Goal: Ask a question: Seek information or help from site administrators or community

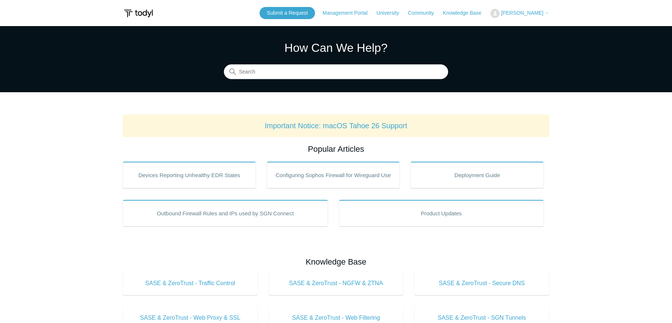
click at [533, 14] on span "[PERSON_NAME]" at bounding box center [522, 13] width 42 height 6
click at [525, 28] on link "My Support Requests" at bounding box center [527, 28] width 72 height 13
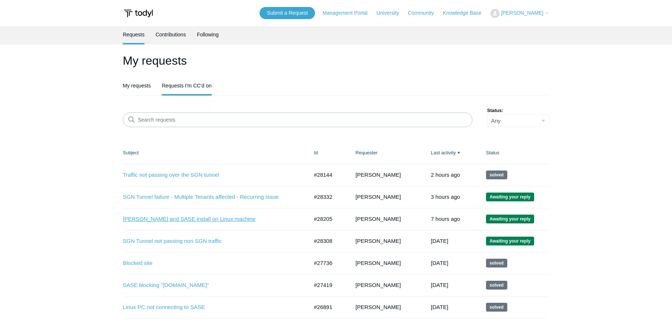
click at [185, 217] on link "Todyl and SASE install on Linux machine" at bounding box center [210, 219] width 175 height 8
click at [293, 12] on link "Submit a Request" at bounding box center [288, 13] width 56 height 12
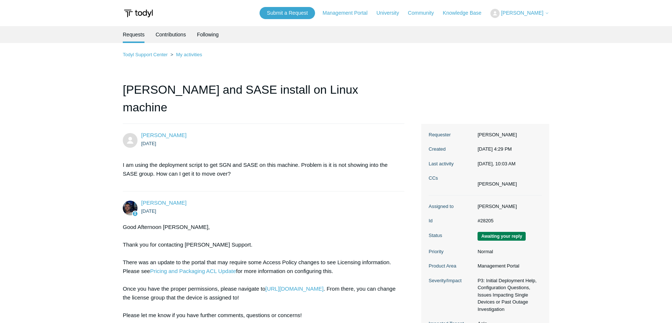
scroll to position [77, 0]
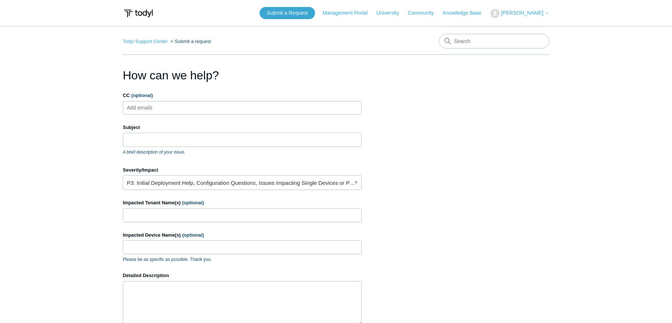
click at [173, 107] on ul "Add emails" at bounding box center [242, 108] width 239 height 14
click at [153, 137] on input "Subject" at bounding box center [242, 140] width 239 height 14
click at [164, 139] on input "Is" at bounding box center [242, 140] width 239 height 14
type input "I"
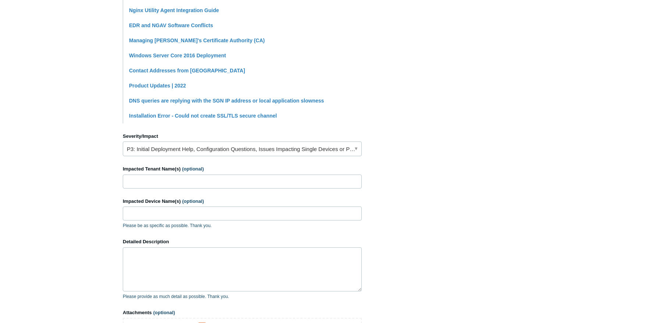
scroll to position [230, 0]
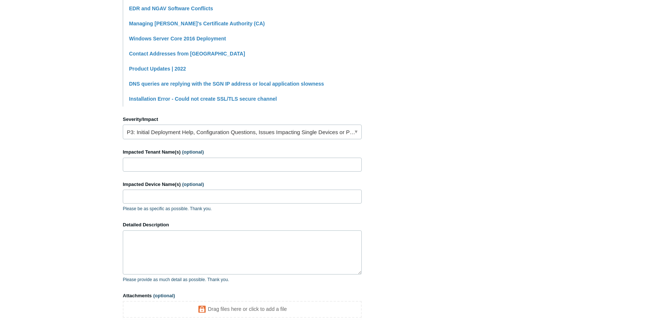
type input "Does Todyl support an installation in WSL?"
click at [173, 131] on link "P3: Initial Deployment Help, Configuration Questions, Issues Impacting Single D…" at bounding box center [242, 132] width 239 height 15
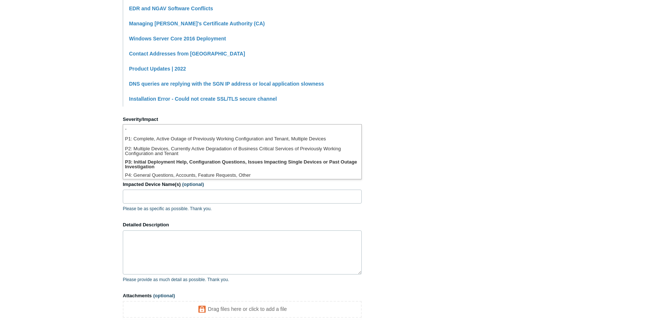
click at [175, 173] on li "P4: General Questions, Accounts, Feature Requests, Other" at bounding box center [242, 176] width 238 height 10
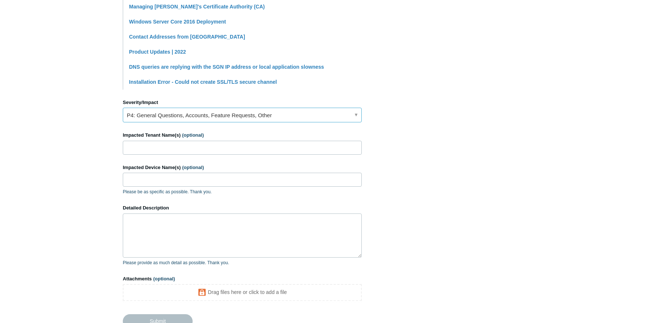
scroll to position [268, 0]
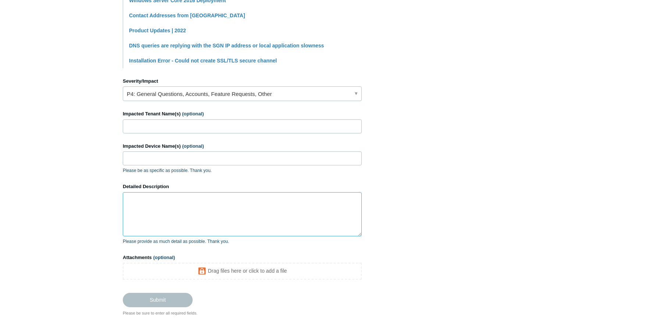
click at [191, 212] on textarea "Detailed Description" at bounding box center [242, 214] width 239 height 44
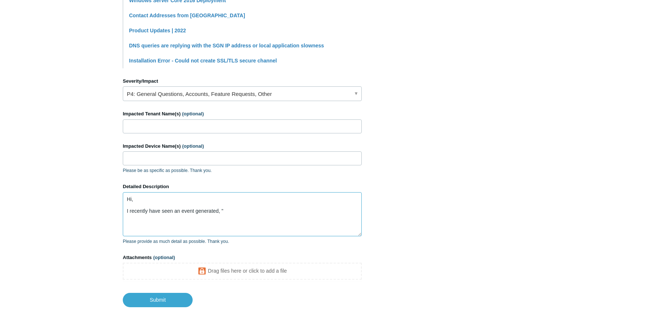
paste textarea "Windows Subsystem for Linux Distribution Installed"
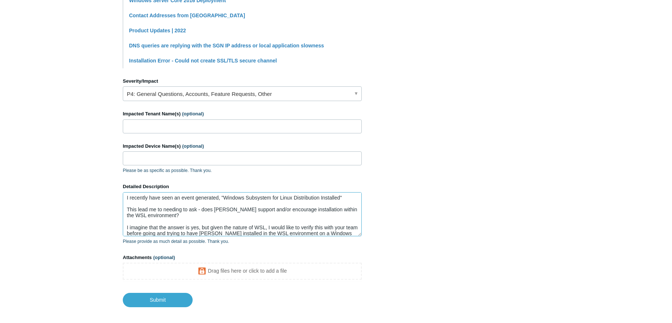
scroll to position [19, 0]
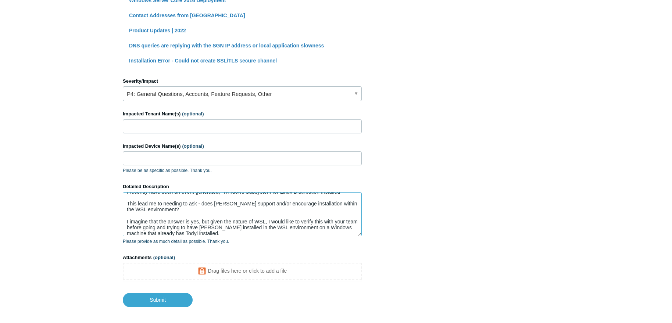
click at [223, 233] on textarea "Hi, I recently have seen an event generated, "Windows Subsystem for Linux Distr…" at bounding box center [242, 214] width 239 height 44
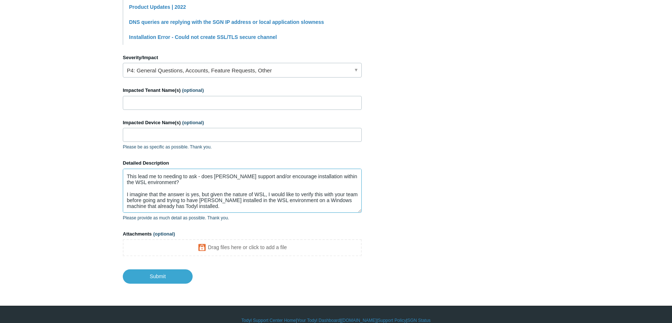
scroll to position [302, 0]
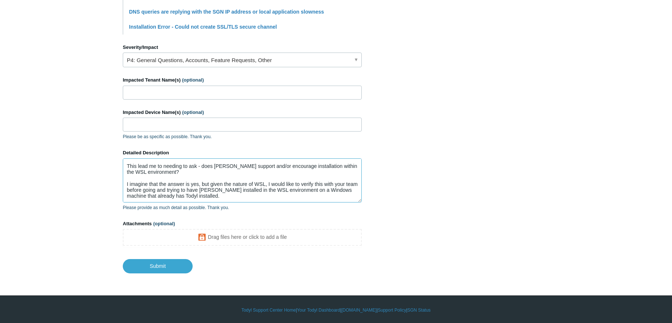
click at [200, 194] on textarea "Hi, I recently have seen an event generated, "Windows Subsystem for Linux Distr…" at bounding box center [242, 181] width 239 height 44
click at [199, 182] on textarea "Hi, I recently have seen an event generated, "Windows Subsystem for Linux Distr…" at bounding box center [242, 181] width 239 height 44
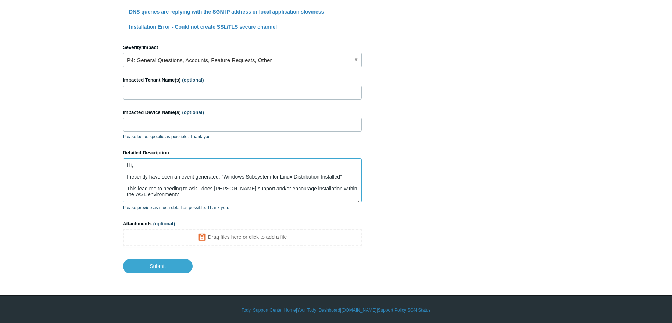
scroll to position [0, 0]
drag, startPoint x: 313, startPoint y: 195, endPoint x: 116, endPoint y: 173, distance: 198.4
click at [123, 173] on textarea "Hi, I recently have seen an event generated, "Windows Subsystem for Linux Distr…" at bounding box center [242, 181] width 239 height 44
paste textarea "I recently noticed an event generated titled “Windows Subsystem for Linux Distr…"
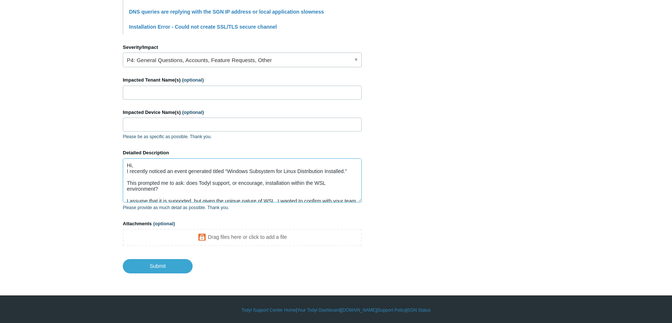
click at [228, 170] on textarea "Hi, I recently noticed an event generated titled “Windows Subsystem for Linux D…" at bounding box center [242, 181] width 239 height 44
click at [348, 169] on textarea "Hi, I recently noticed an event generated titled "Windows Subsystem for Linux D…" at bounding box center [242, 181] width 239 height 44
click at [149, 181] on textarea "Hi, I recently noticed an event generated titled "Windows Subsystem for Linux D…" at bounding box center [242, 181] width 239 height 44
click at [145, 170] on textarea "Hi, I recently noticed an event generated titled "Windows Subsystem for Linux D…" at bounding box center [242, 181] width 239 height 44
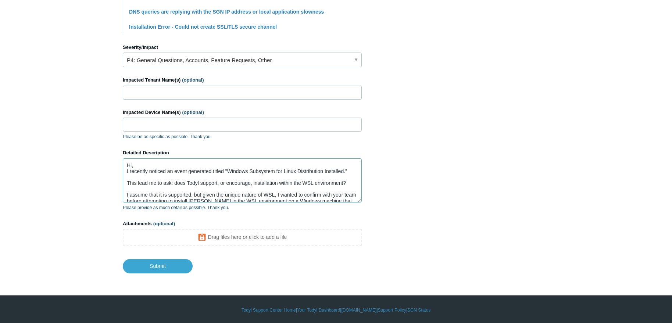
click at [145, 170] on textarea "Hi, I recently noticed an event generated titled "Windows Subsystem for Linux D…" at bounding box center [242, 181] width 239 height 44
click at [147, 164] on textarea "Hi, I recently noticed an event generated titled "Windows Subsystem for Linux D…" at bounding box center [242, 181] width 239 height 44
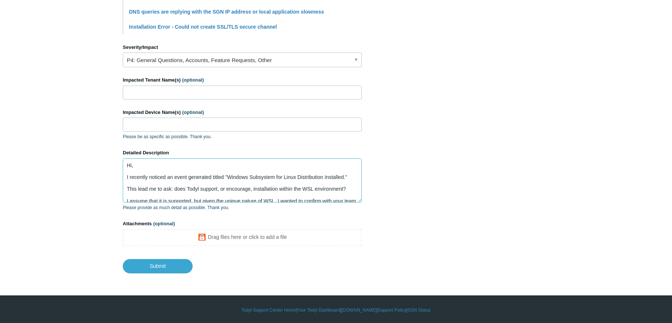
click at [142, 176] on textarea "Hi, I recently noticed an event generated titled "Windows Subsystem for Linux D…" at bounding box center [242, 181] width 239 height 44
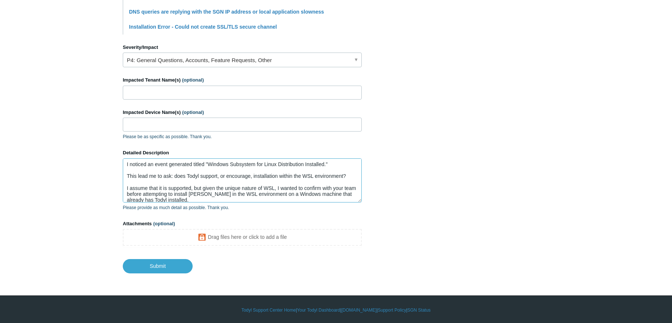
scroll to position [29, 0]
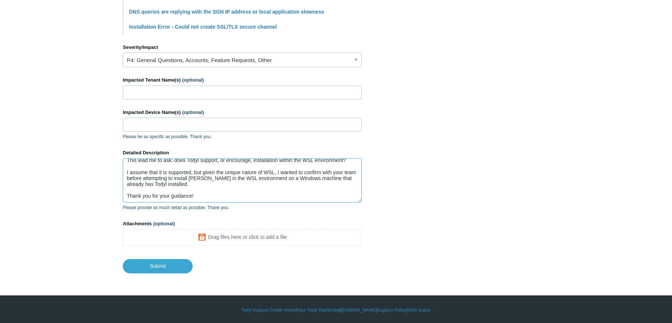
click at [191, 172] on textarea "Hi, I noticed an event generated titled "Windows Subsystem for Linux Distributi…" at bounding box center [242, 181] width 239 height 44
click at [138, 175] on textarea "Hi, I noticed an event generated titled "Windows Subsystem for Linux Distributi…" at bounding box center [242, 181] width 239 height 44
click at [352, 175] on textarea "Hi, I noticed an event generated titled "Windows Subsystem for Linux Distributi…" at bounding box center [242, 181] width 239 height 44
click at [230, 184] on textarea "Hi, I noticed an event generated titled "Windows Subsystem for Linux Distributi…" at bounding box center [242, 181] width 239 height 44
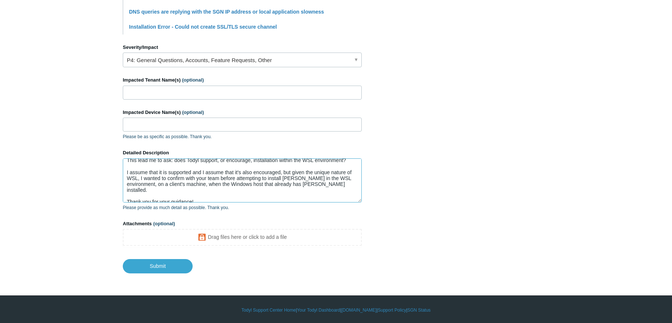
click at [238, 180] on textarea "Hi, I noticed an event generated titled "Windows Subsystem for Linux Distributi…" at bounding box center [242, 181] width 239 height 44
click at [281, 183] on textarea "Hi, I noticed an event generated titled "Windows Subsystem for Linux Distributi…" at bounding box center [242, 181] width 239 height 44
type textarea "Hi, I noticed an event generated titled "Windows Subsystem for Linux Distributi…"
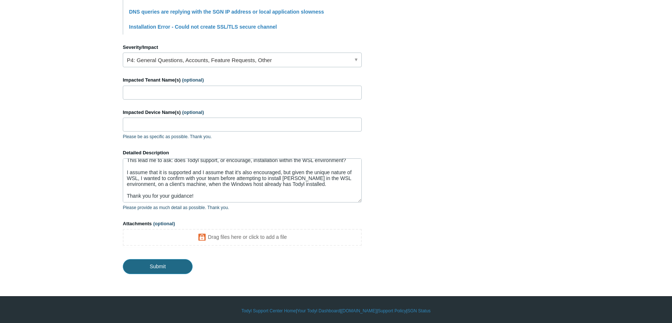
click at [162, 263] on input "Submit" at bounding box center [158, 266] width 70 height 15
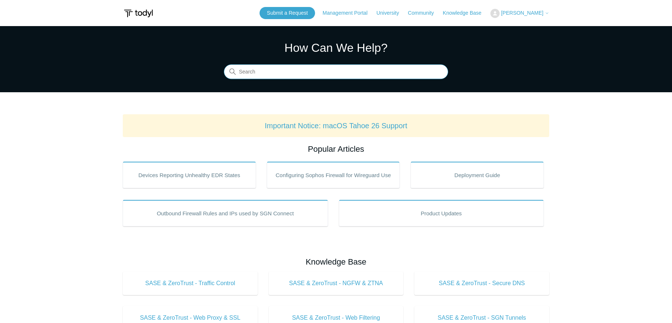
click at [358, 71] on input "Search" at bounding box center [336, 72] width 224 height 15
type input "WSL"
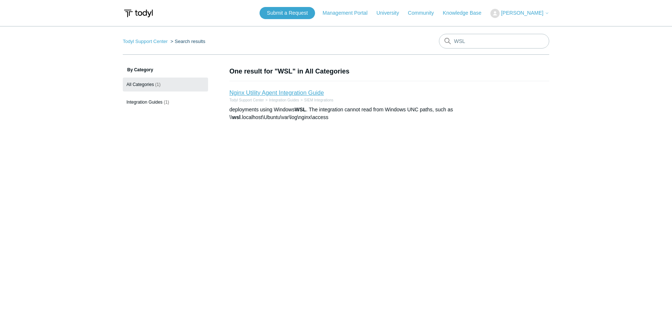
click at [302, 93] on link "Nginx Utility Agent Integration Guide" at bounding box center [277, 93] width 95 height 6
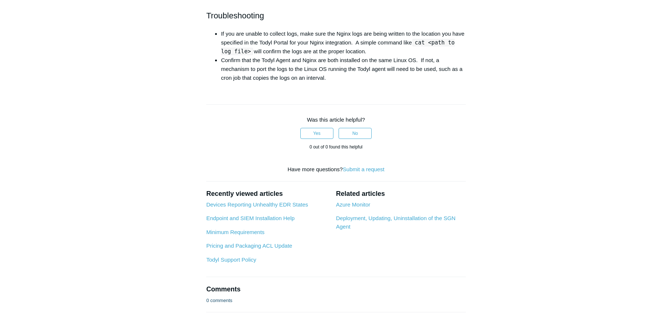
scroll to position [421, 0]
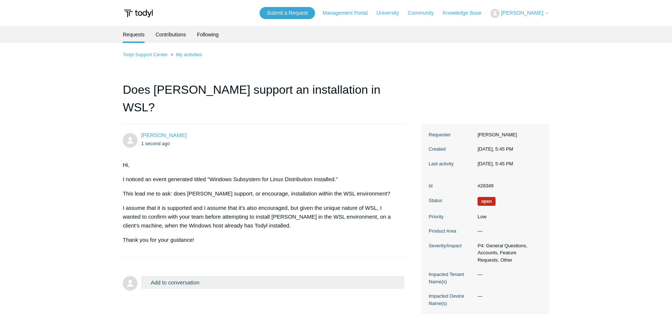
click at [67, 283] on main "Requests Contributions Following Todyl Support Center My activities Does Todyl …" at bounding box center [336, 171] width 672 height 291
click at [192, 161] on p "Hi," at bounding box center [260, 165] width 274 height 9
click at [45, 286] on main "Requests Contributions Following Todyl Support Center My activities Does [PERSO…" at bounding box center [336, 171] width 672 height 291
